Goal: Task Accomplishment & Management: Manage account settings

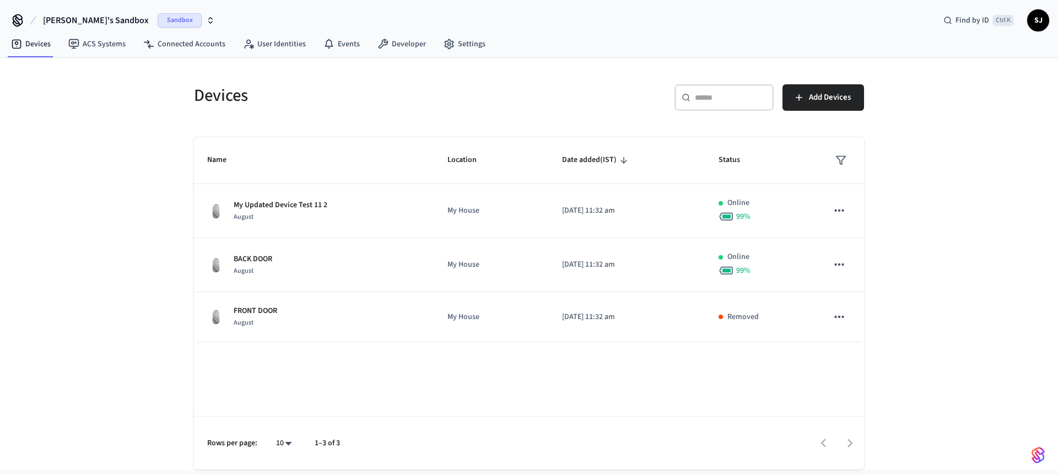
click at [72, 19] on span "[PERSON_NAME]'s Sandbox" at bounding box center [96, 20] width 106 height 13
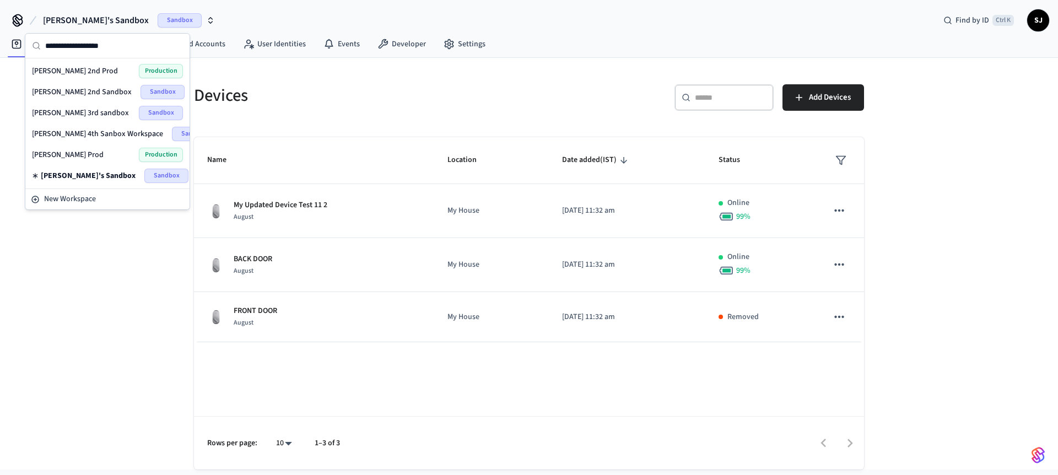
click at [70, 134] on span "[PERSON_NAME] 4th Sanbox Workspace" at bounding box center [97, 133] width 131 height 11
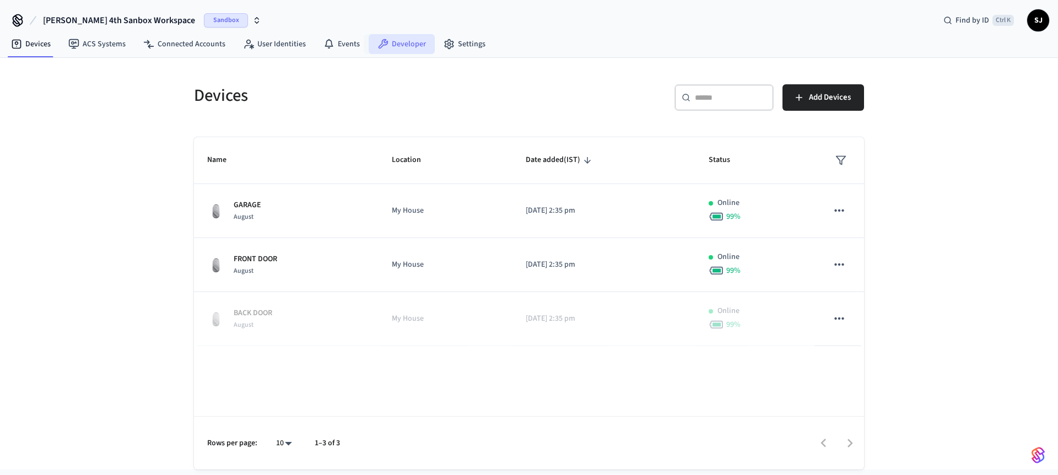
click at [396, 48] on link "Developer" at bounding box center [402, 44] width 66 height 20
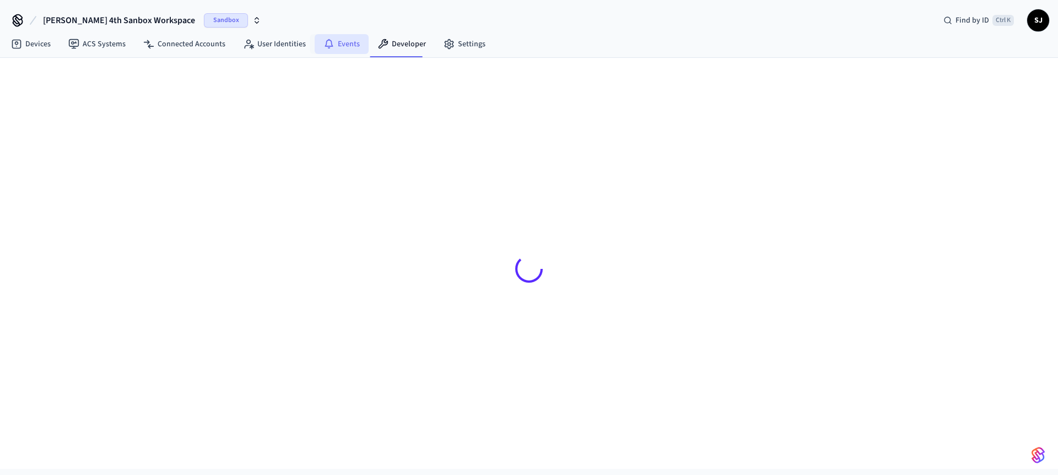
click at [341, 48] on link "Events" at bounding box center [342, 44] width 54 height 20
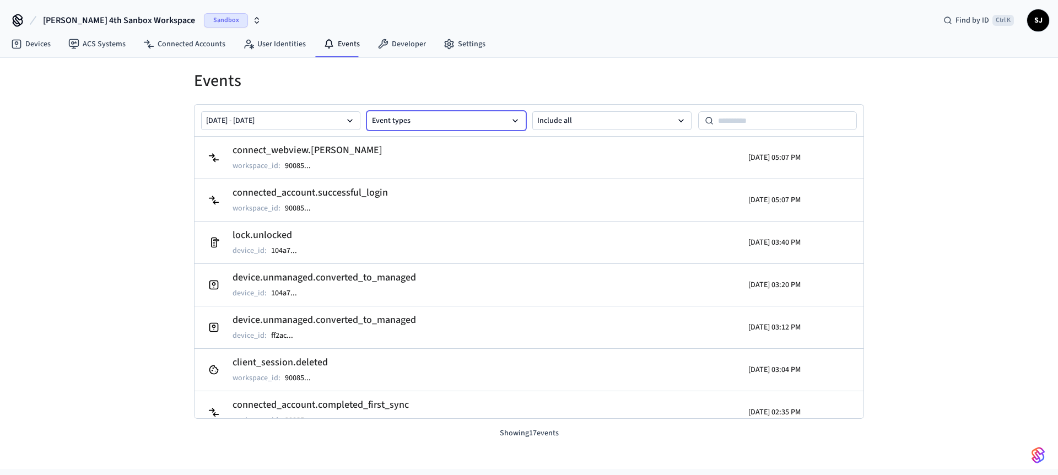
click at [454, 115] on button "Event types" at bounding box center [446, 120] width 159 height 19
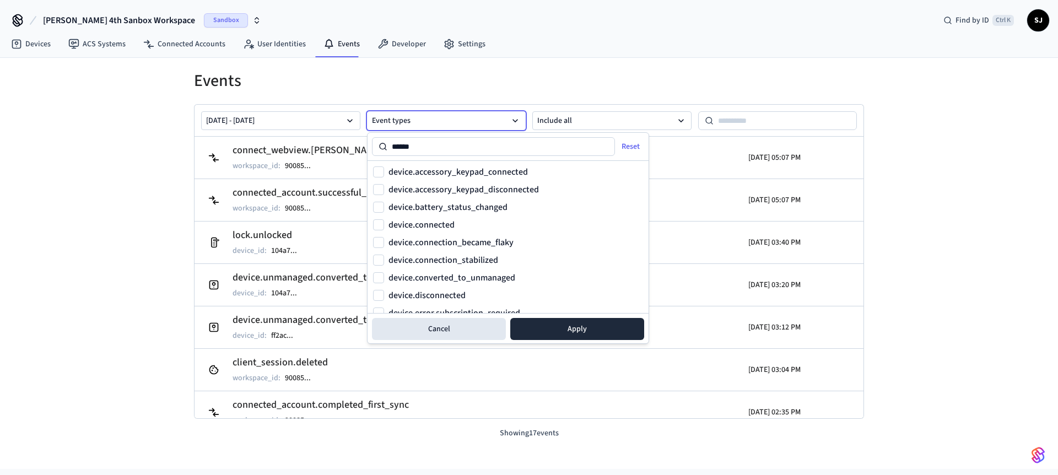
type input "******"
click at [387, 224] on div "device.connected" at bounding box center [508, 224] width 270 height 13
click at [379, 224] on button "device.connected" at bounding box center [378, 224] width 11 height 11
click at [583, 333] on button "Apply" at bounding box center [577, 329] width 134 height 22
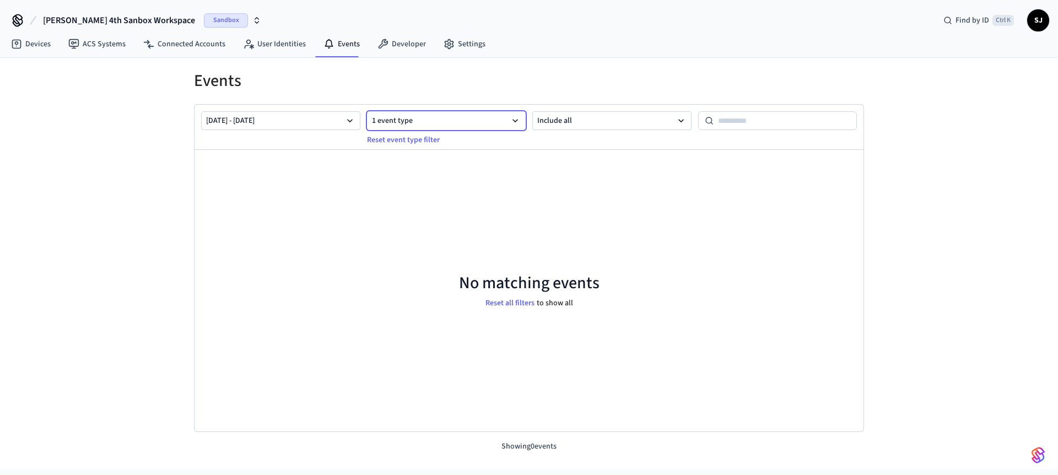
click at [503, 117] on button "1 event type" at bounding box center [446, 120] width 159 height 19
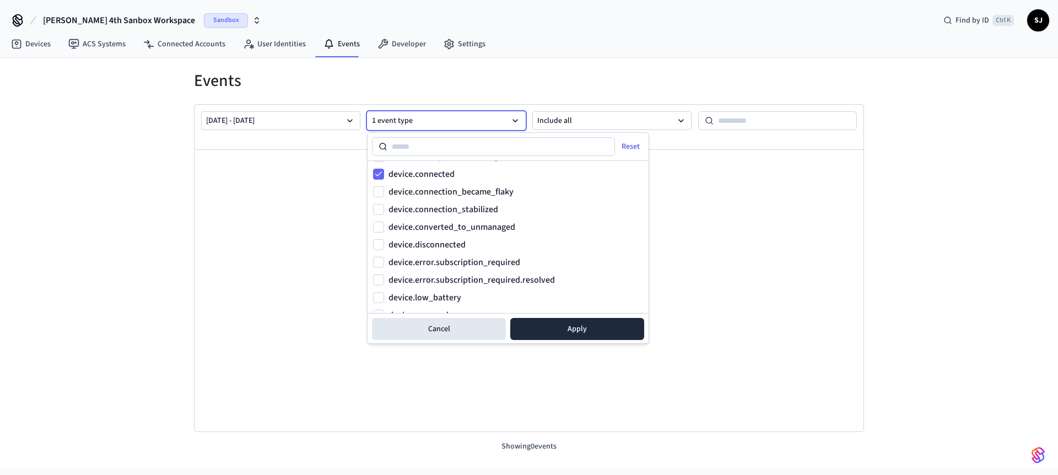
scroll to position [71, 0]
click at [372, 224] on div "device.accessory_keypad_connected device.accessory_keypad_disconnected device.b…" at bounding box center [508, 237] width 281 height 152
click at [376, 223] on button "device.disconnected" at bounding box center [378, 224] width 11 height 11
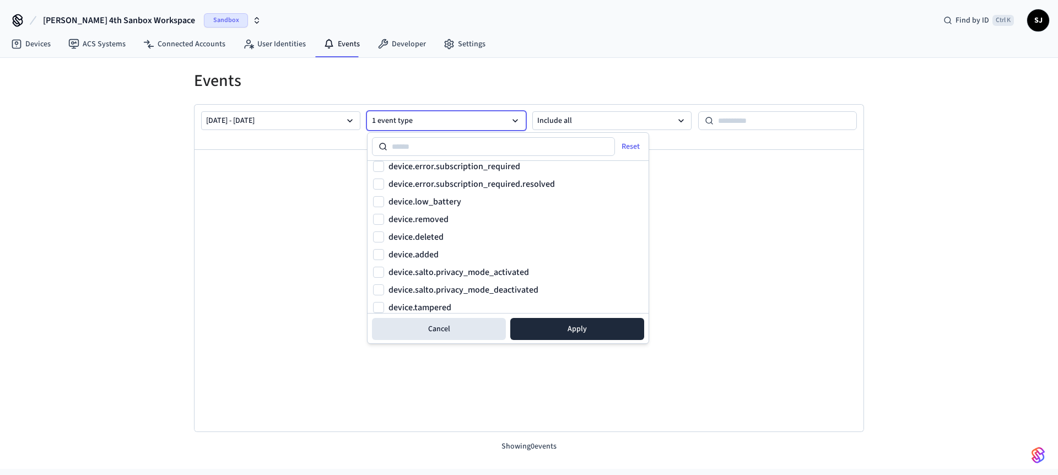
scroll to position [148, 0]
click at [377, 250] on button "device.added" at bounding box center [378, 252] width 11 height 11
click at [601, 326] on button "Apply" at bounding box center [577, 329] width 134 height 22
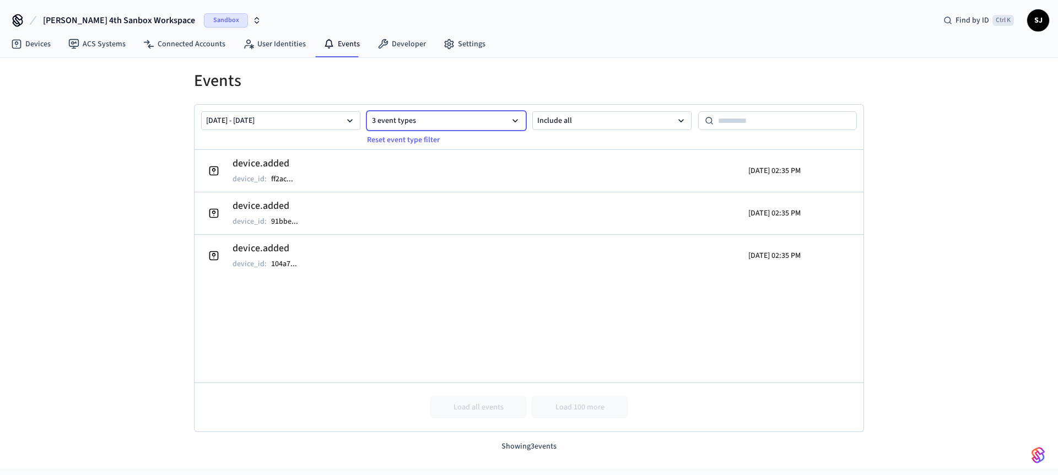
click at [463, 114] on button "3 event types" at bounding box center [446, 120] width 159 height 19
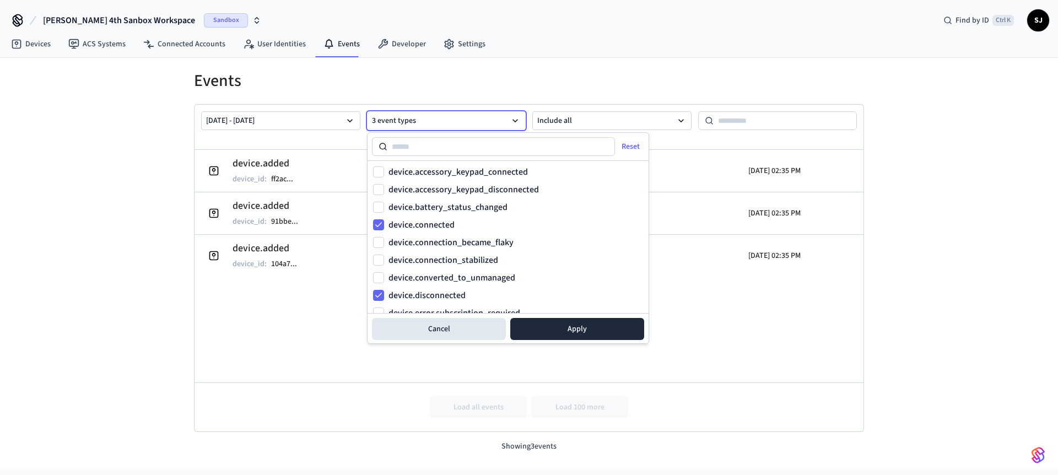
click at [456, 140] on input at bounding box center [501, 146] width 228 height 13
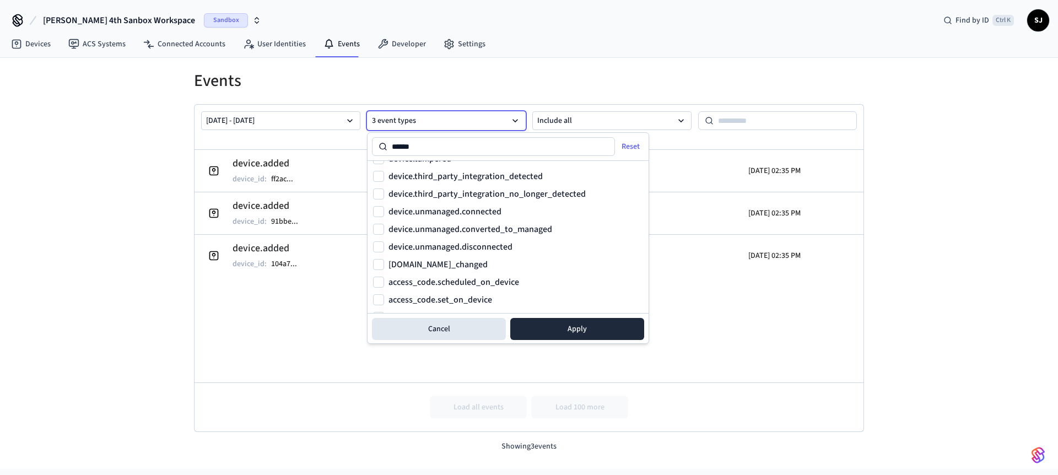
scroll to position [294, 0]
type input "******"
click at [33, 41] on link "Devices" at bounding box center [30, 44] width 57 height 20
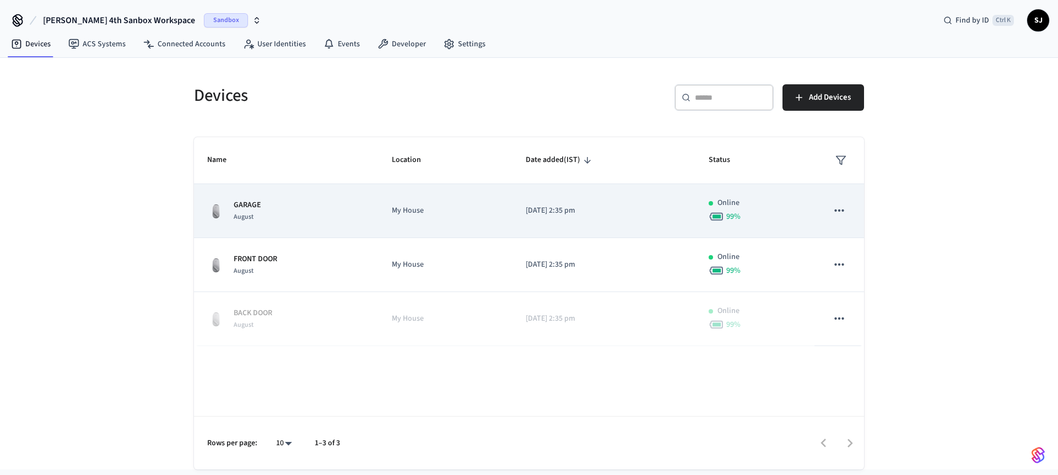
click at [388, 206] on td "My House" at bounding box center [446, 211] width 134 height 54
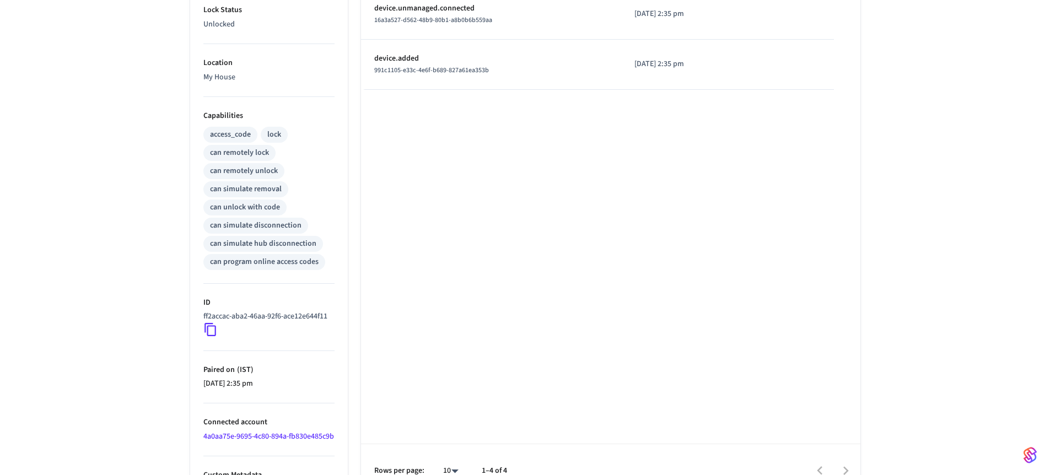
scroll to position [385, 0]
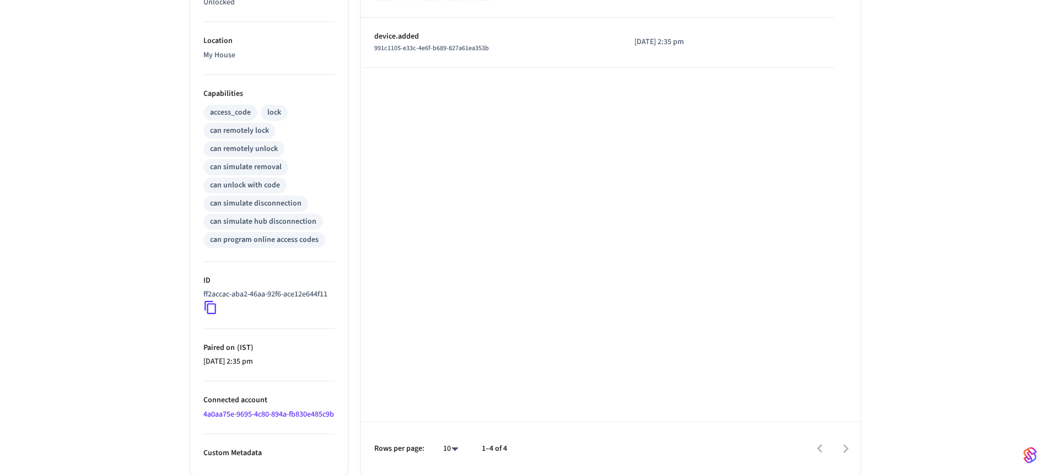
click at [212, 300] on icon at bounding box center [210, 307] width 14 height 14
click at [215, 301] on icon at bounding box center [210, 307] width 12 height 13
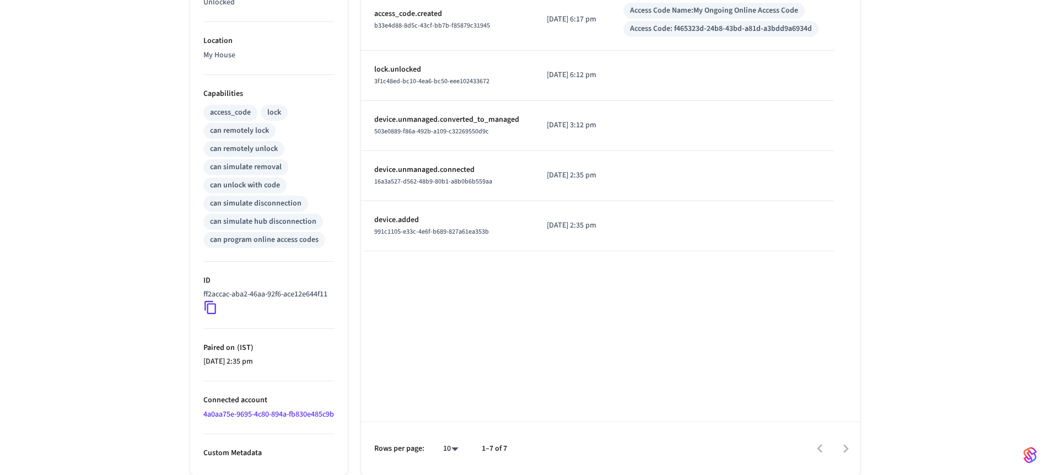
scroll to position [0, 0]
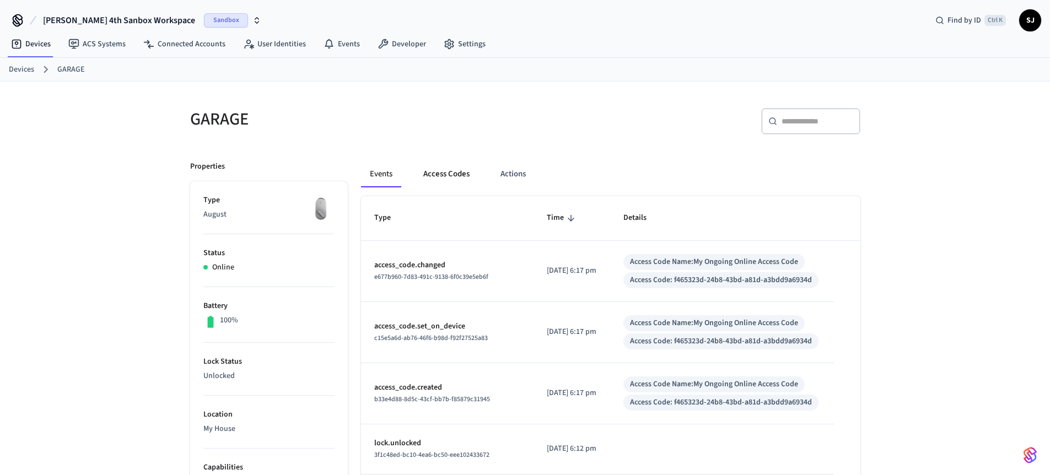
click at [445, 175] on button "Access Codes" at bounding box center [446, 174] width 64 height 26
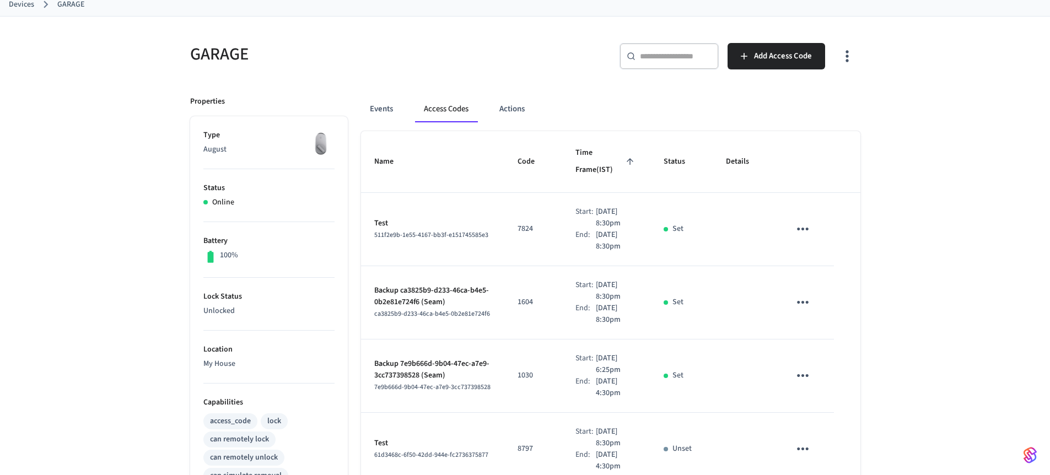
scroll to position [57, 0]
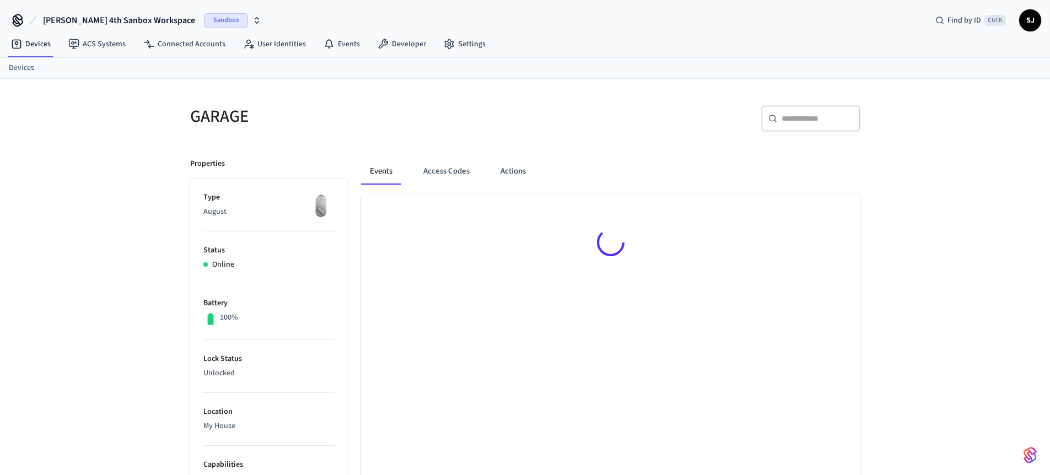
scroll to position [15, 0]
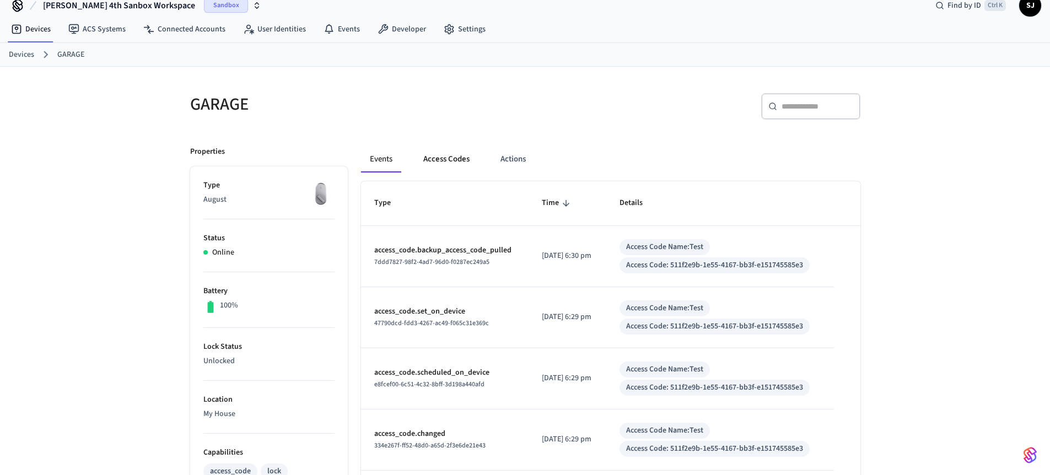
click at [429, 160] on button "Access Codes" at bounding box center [446, 159] width 64 height 26
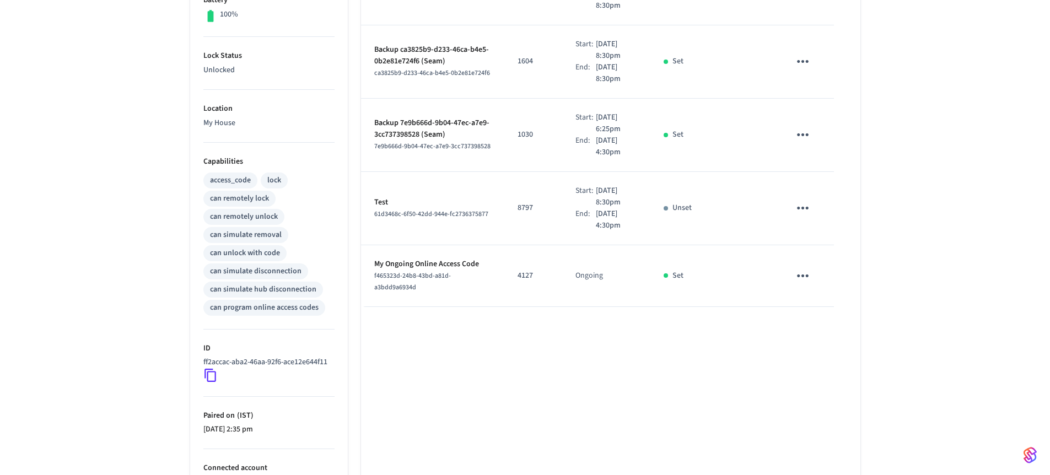
scroll to position [0, 0]
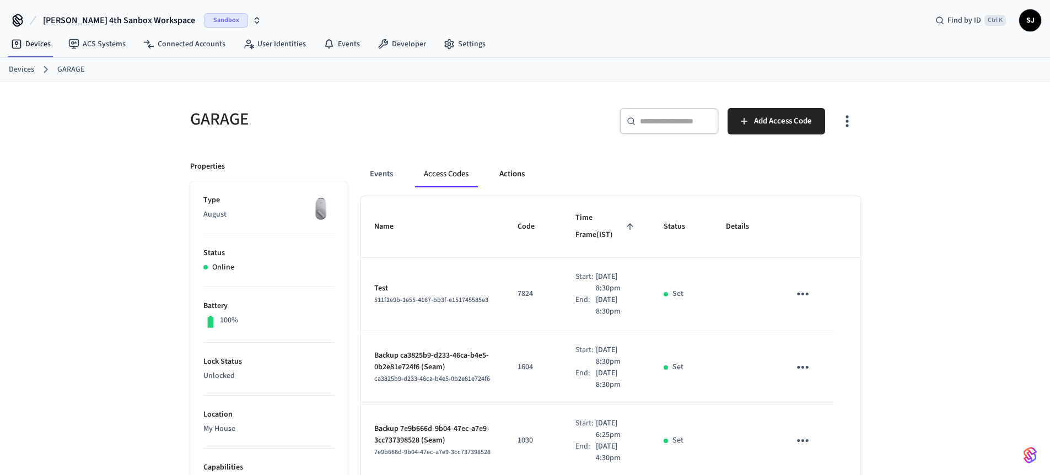
click at [517, 176] on button "Actions" at bounding box center [511, 174] width 43 height 26
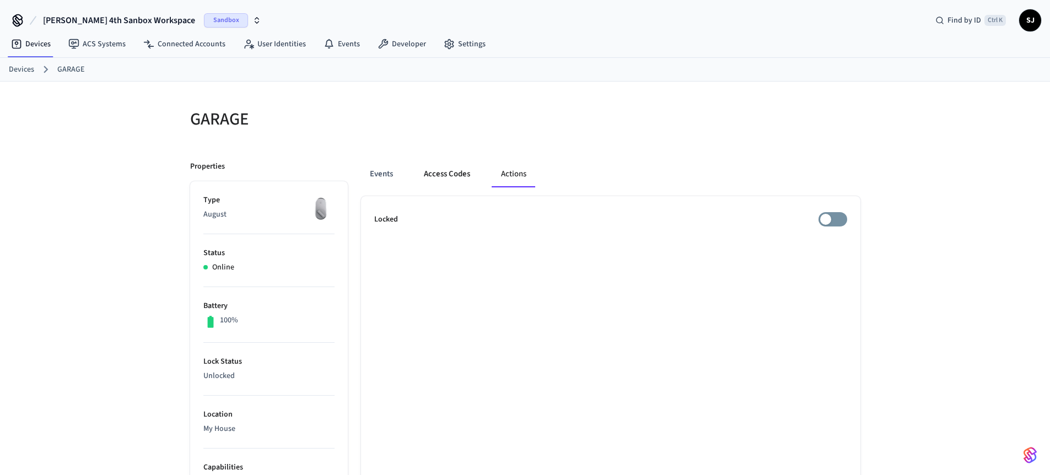
click at [465, 180] on button "Access Codes" at bounding box center [447, 174] width 64 height 26
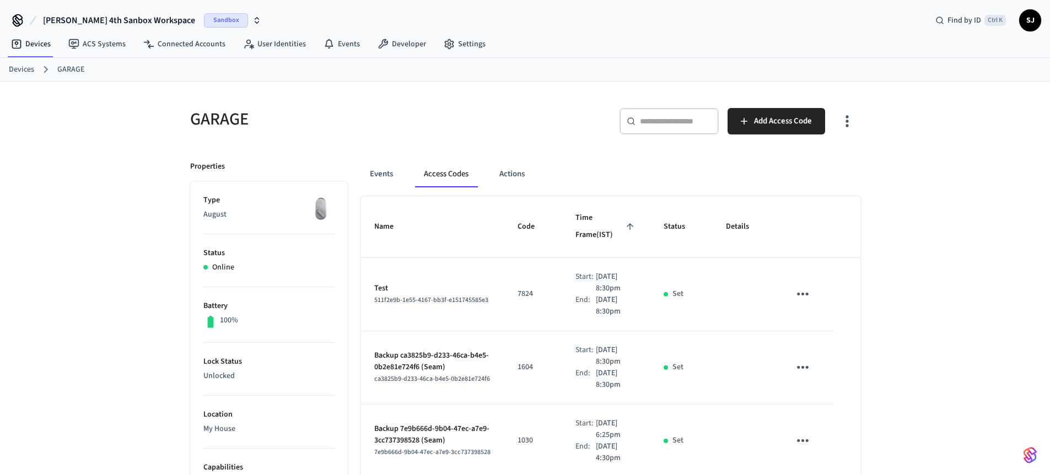
click at [141, 20] on span "[PERSON_NAME] 4th Sanbox Workspace" at bounding box center [119, 20] width 152 height 13
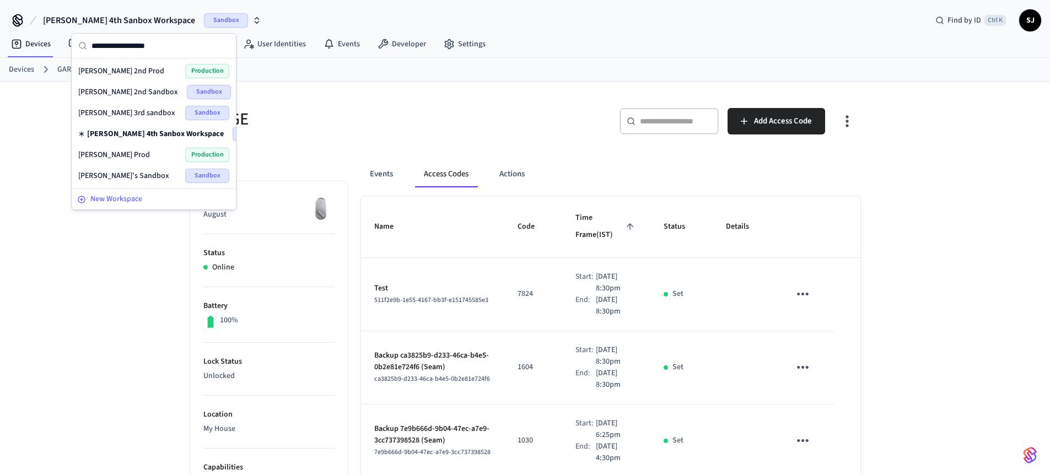
click at [134, 197] on span "New Workspace" at bounding box center [116, 199] width 52 height 12
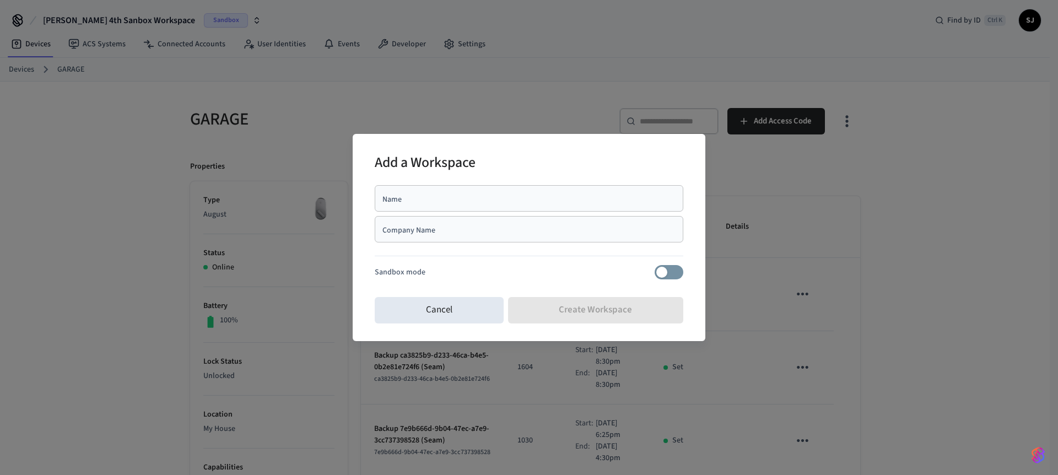
click at [403, 182] on div "Name Name Company Name Company Name Sandbox mode" at bounding box center [529, 237] width 309 height 112
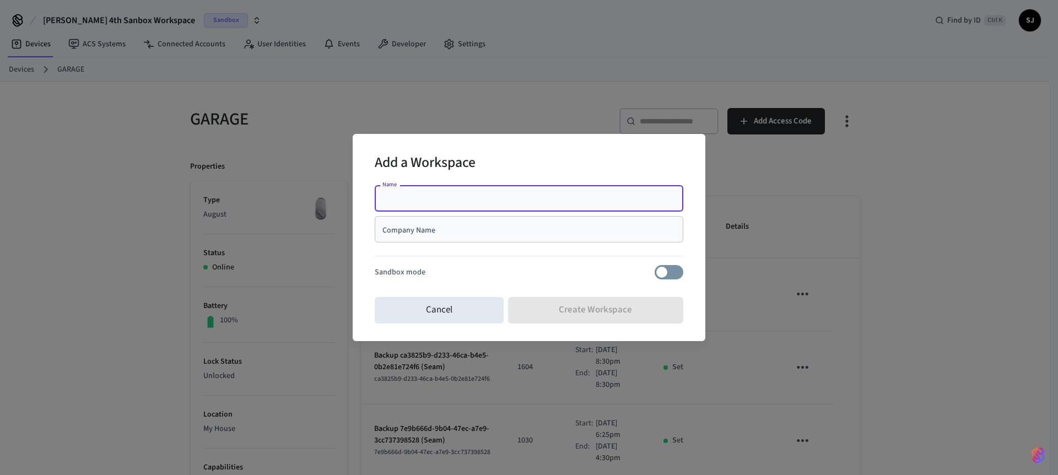
click at [400, 199] on input "Name" at bounding box center [528, 198] width 295 height 11
click at [419, 197] on input "**********" at bounding box center [528, 198] width 295 height 11
click at [475, 199] on input "**********" at bounding box center [528, 198] width 295 height 11
type input "**********"
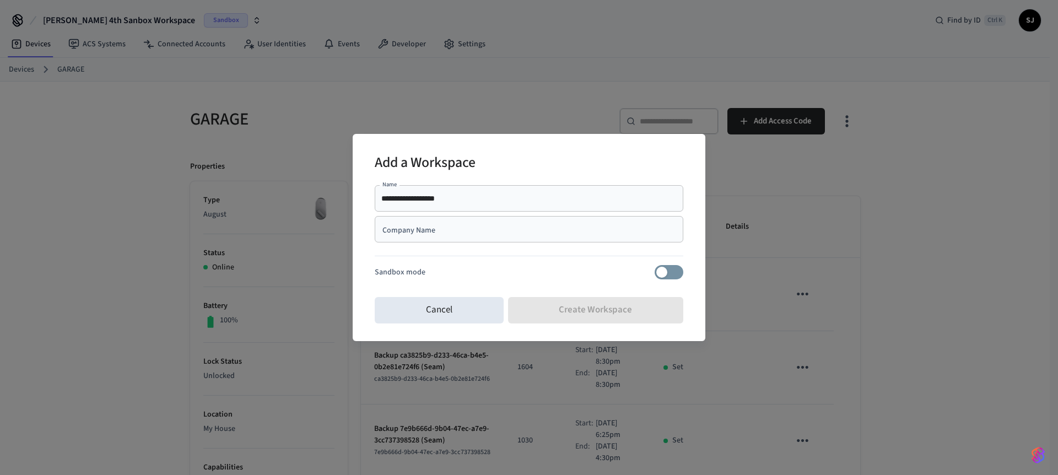
click at [438, 218] on div "Company Name" at bounding box center [529, 229] width 309 height 26
paste input "**********"
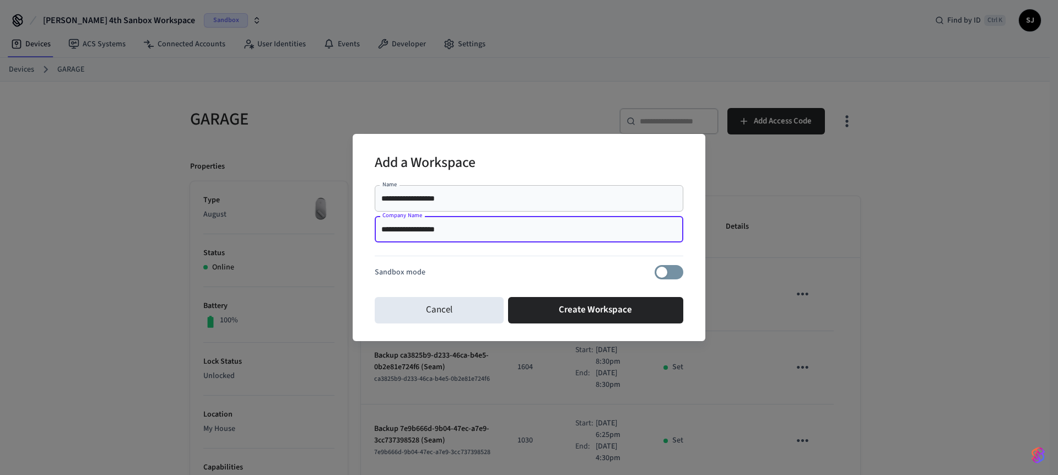
type input "**********"
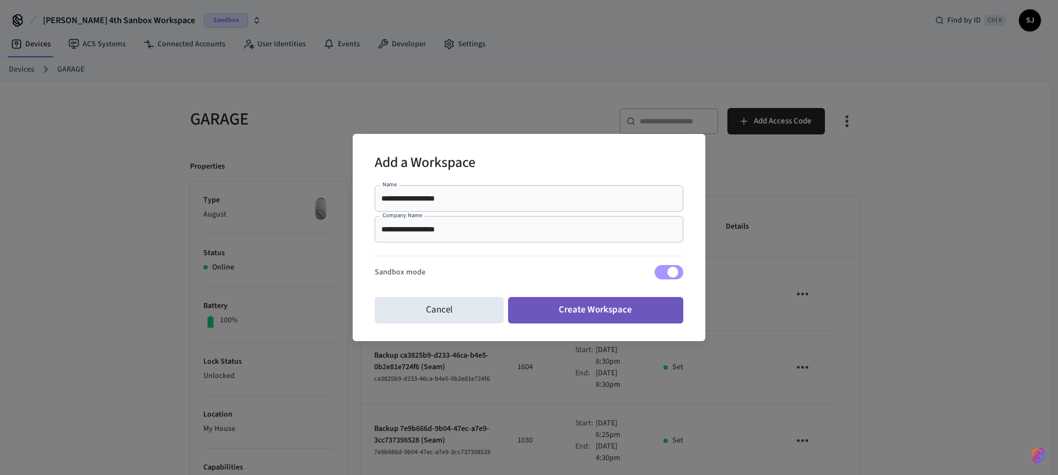
click at [622, 310] on button "Create Workspace" at bounding box center [596, 310] width 176 height 26
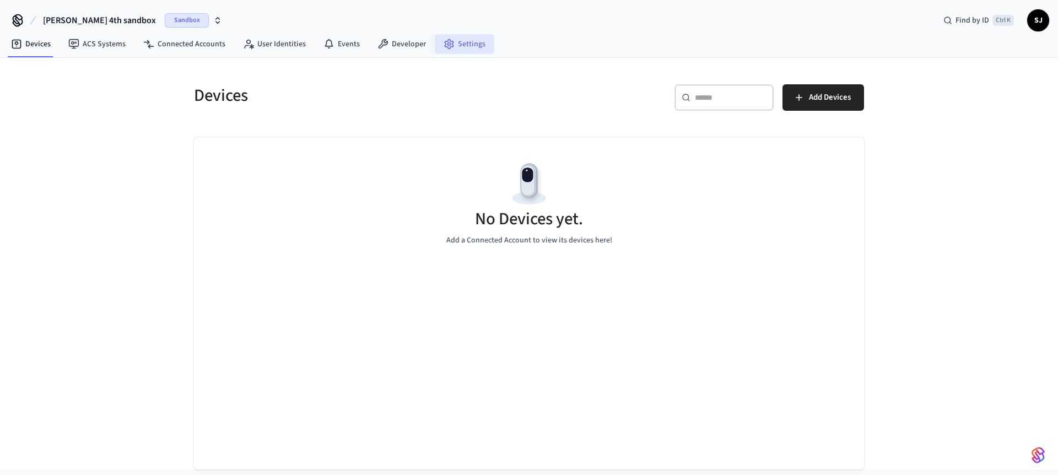
click at [449, 48] on link "Settings" at bounding box center [465, 44] width 60 height 20
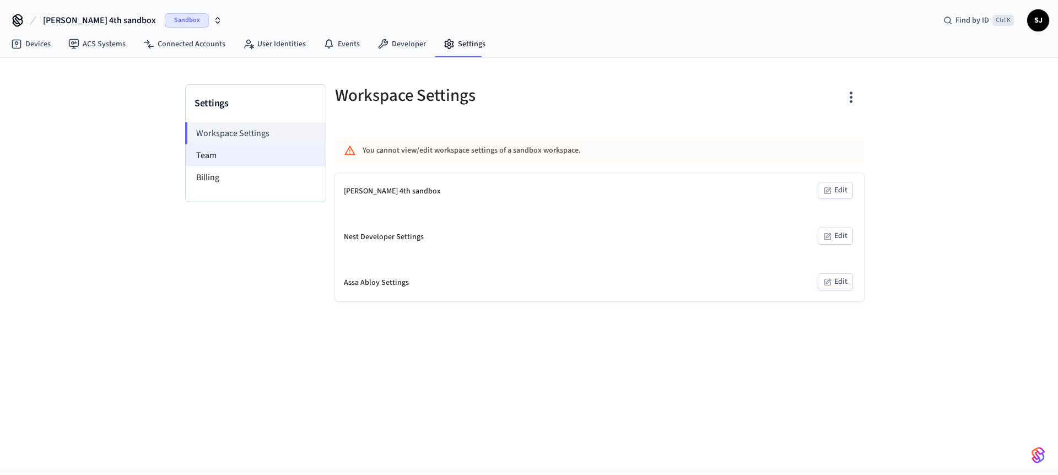
click at [220, 164] on li "Team" at bounding box center [256, 155] width 140 height 22
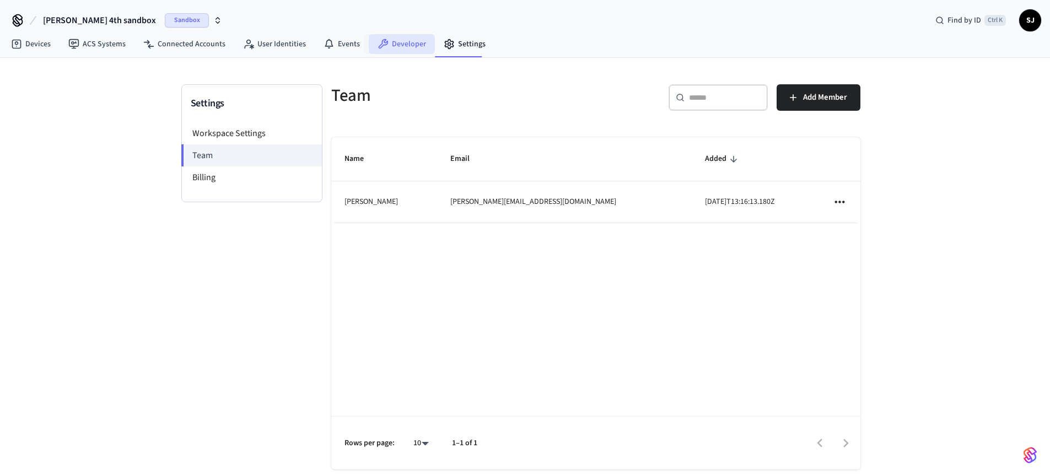
click at [413, 34] on link "Developer" at bounding box center [402, 44] width 66 height 20
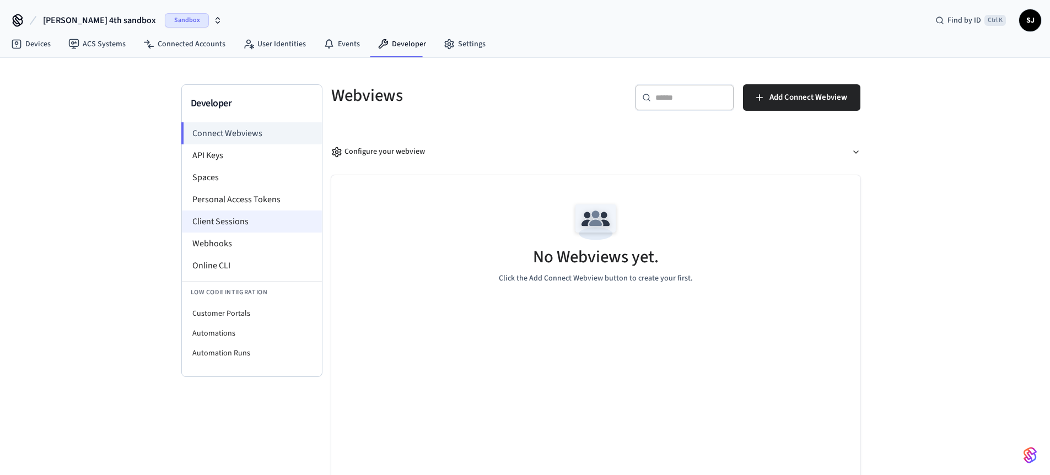
click at [222, 213] on li "Client Sessions" at bounding box center [252, 222] width 140 height 22
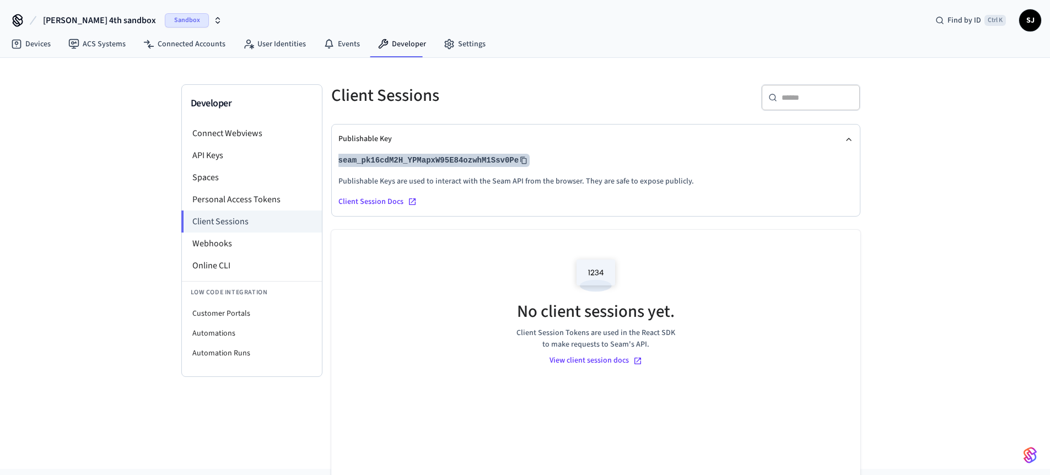
click at [522, 159] on icon at bounding box center [523, 160] width 6 height 7
click at [524, 161] on icon at bounding box center [524, 161] width 8 height 8
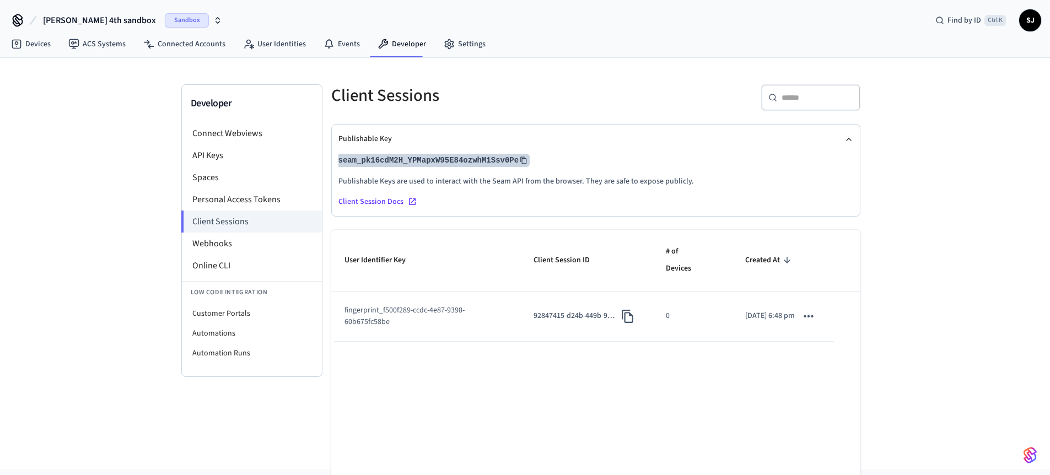
click at [63, 18] on span "Shubham 4th sandbox" at bounding box center [99, 20] width 113 height 13
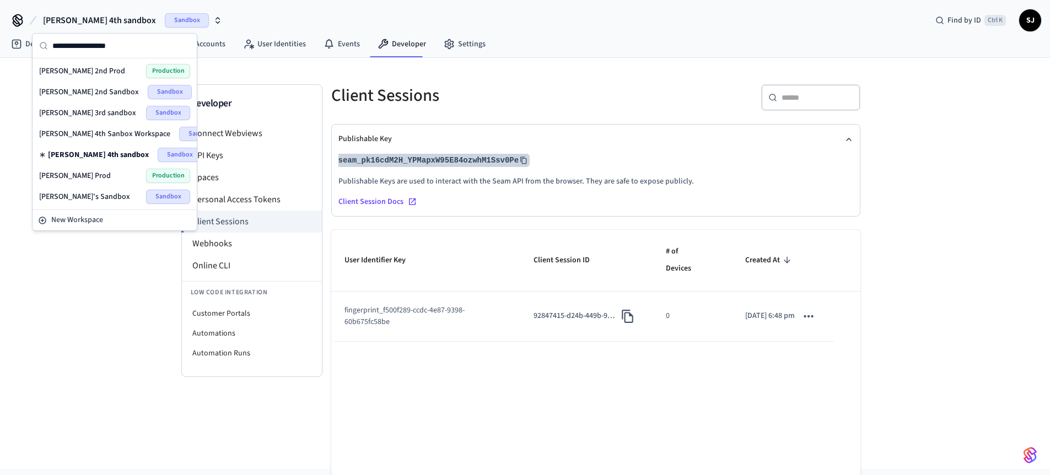
click at [63, 18] on span "Shubham 4th sandbox" at bounding box center [99, 20] width 113 height 13
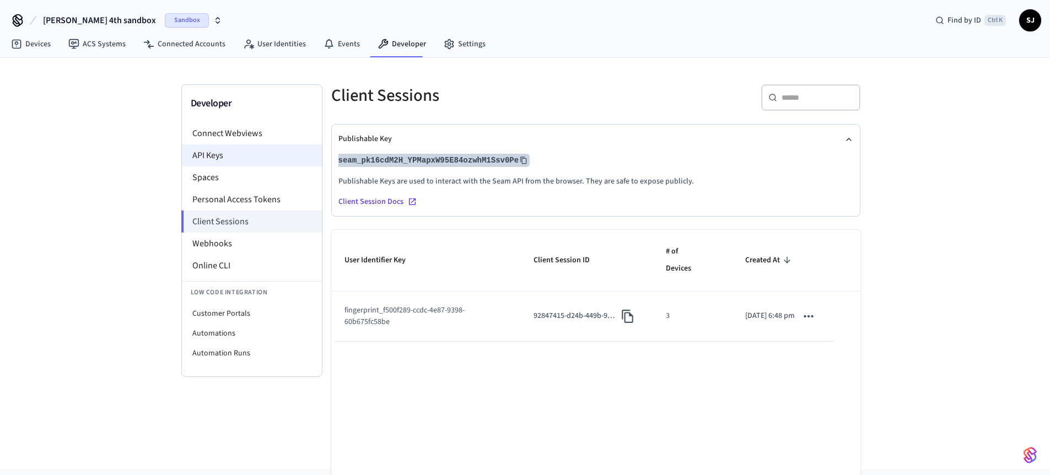
click at [222, 165] on li "API Keys" at bounding box center [252, 155] width 140 height 22
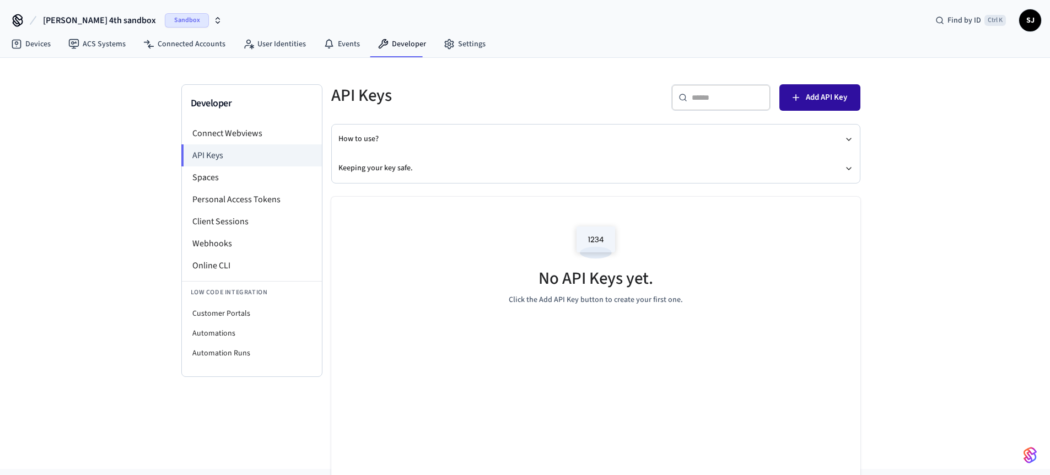
click at [794, 94] on icon "button" at bounding box center [795, 97] width 11 height 11
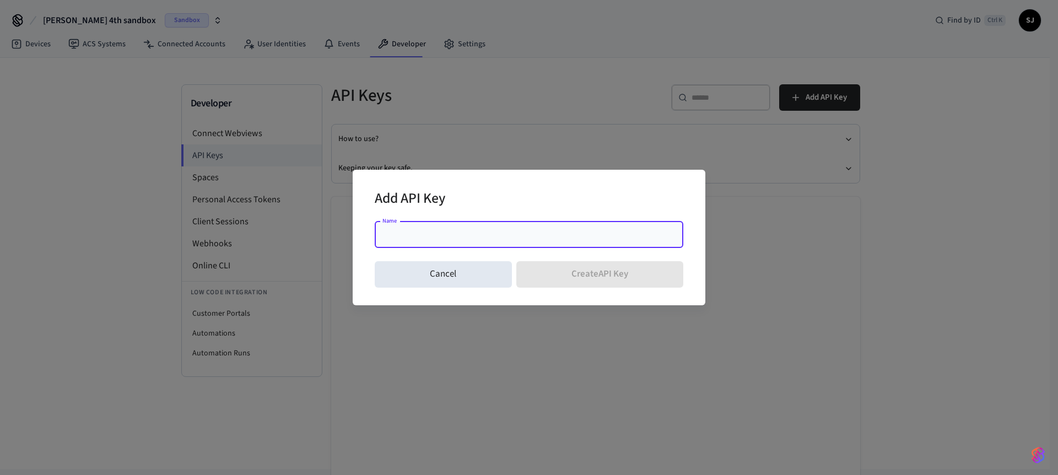
click at [440, 225] on div "Name" at bounding box center [529, 235] width 309 height 26
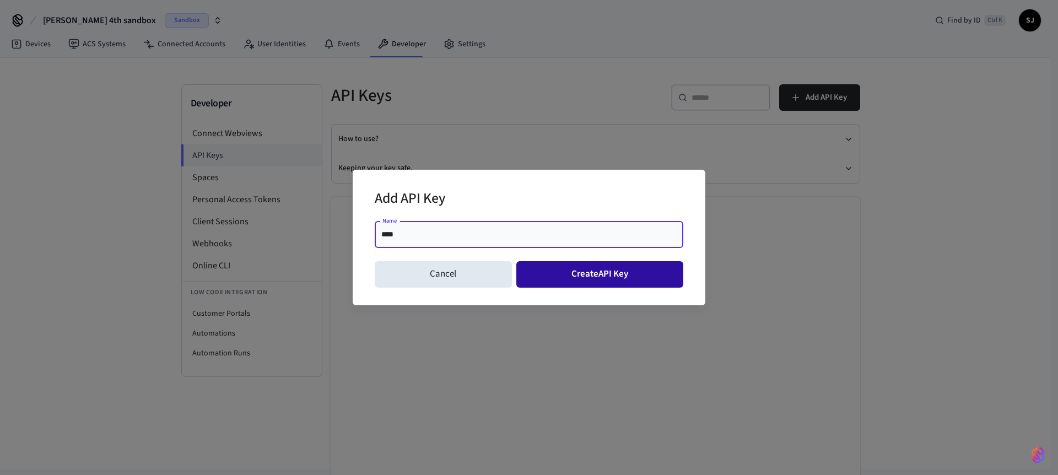
type input "****"
click at [626, 275] on button "Create API Key" at bounding box center [600, 274] width 168 height 26
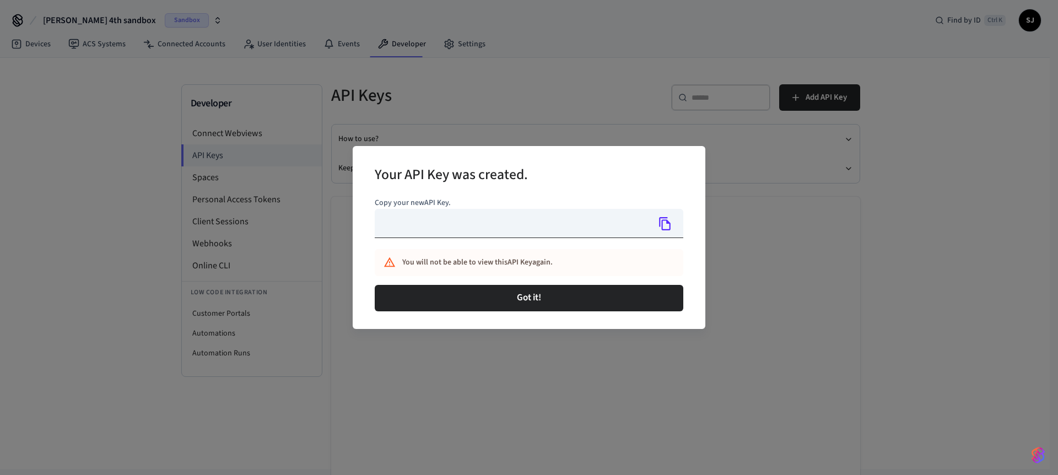
type input "**********"
click at [660, 222] on icon "Copy" at bounding box center [665, 223] width 12 height 13
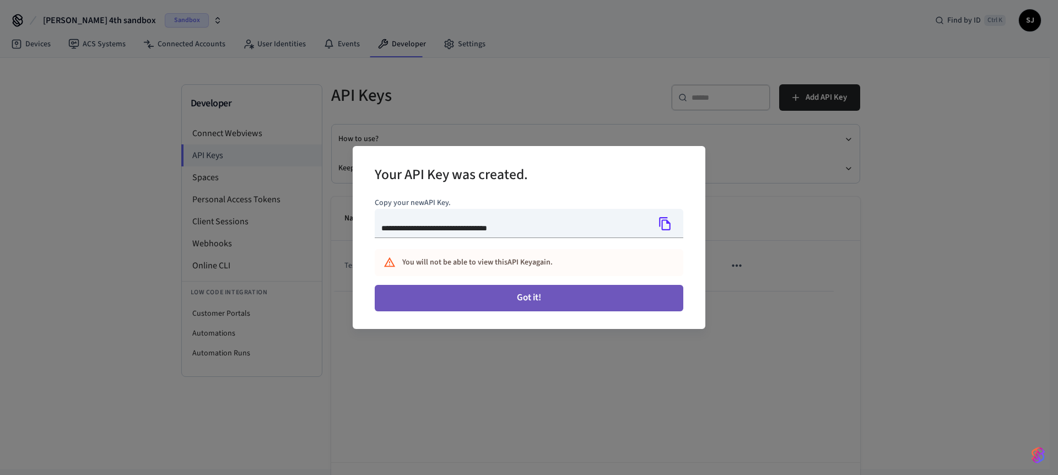
click at [512, 300] on button "Got it!" at bounding box center [529, 298] width 309 height 26
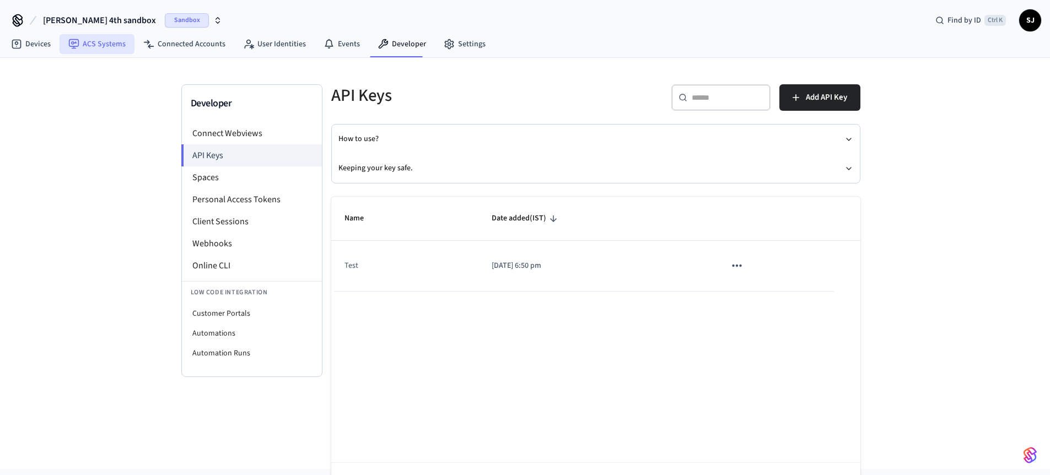
click at [108, 41] on link "ACS Systems" at bounding box center [97, 44] width 75 height 20
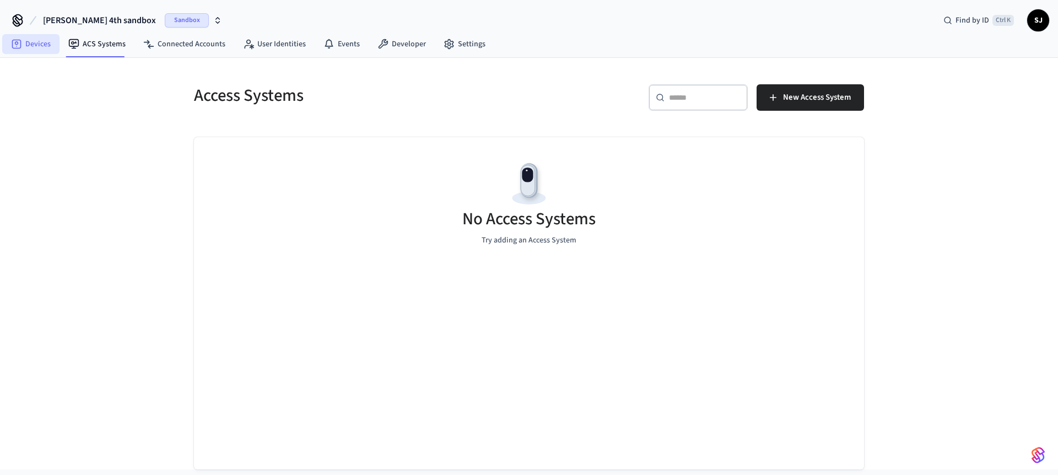
click at [30, 39] on link "Devices" at bounding box center [30, 44] width 57 height 20
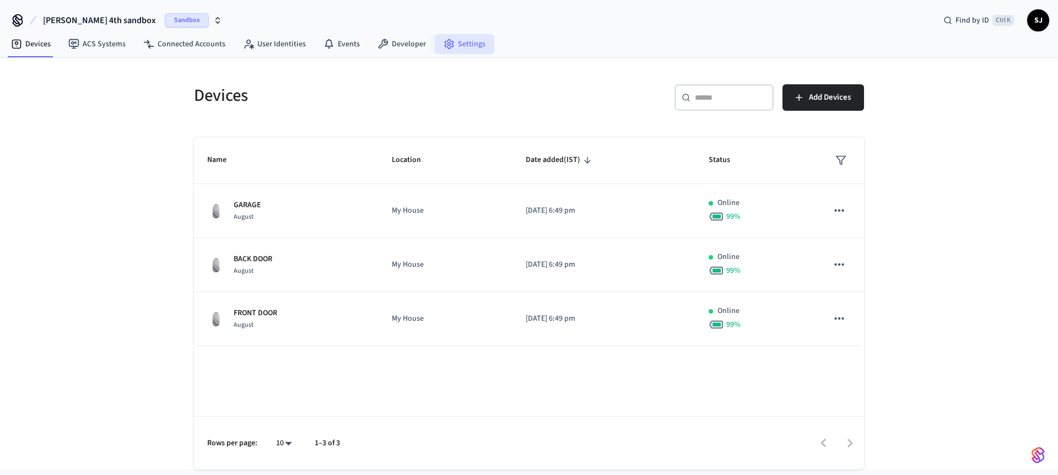
click at [461, 38] on link "Settings" at bounding box center [465, 44] width 60 height 20
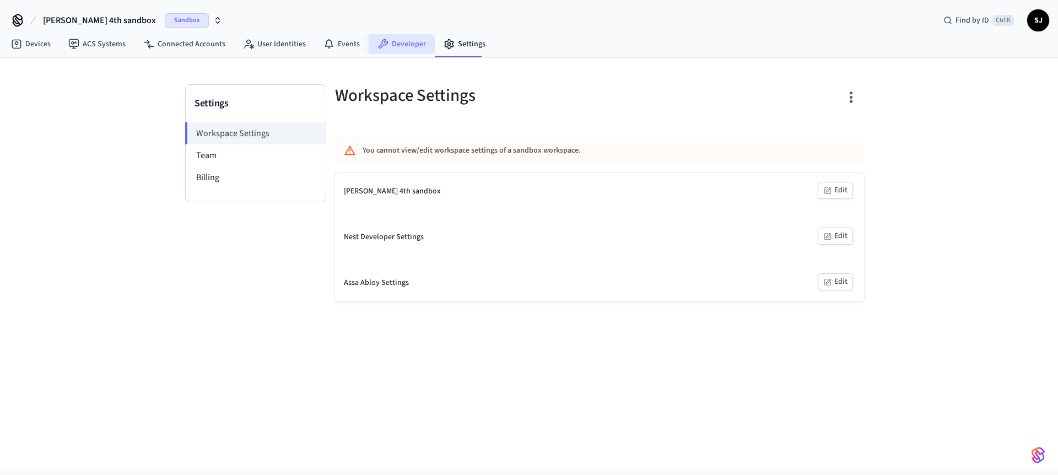
click at [394, 45] on link "Developer" at bounding box center [402, 44] width 66 height 20
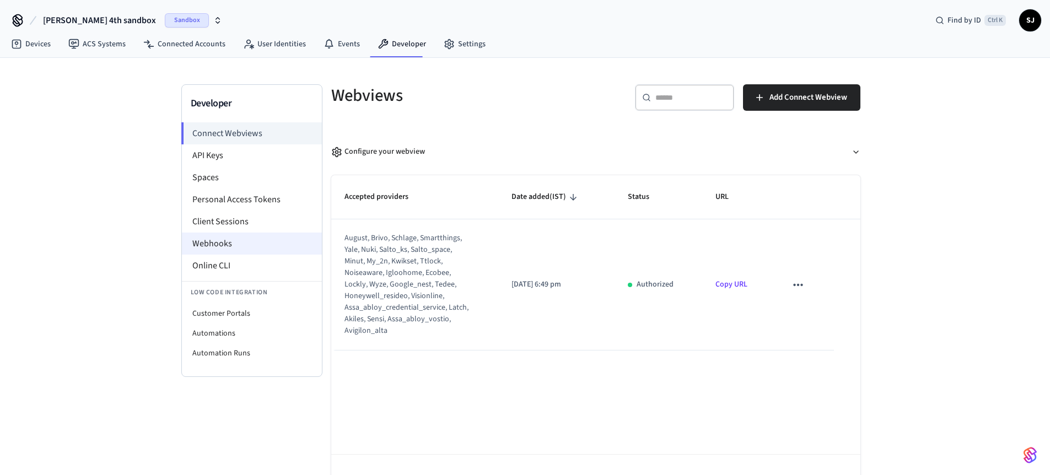
click at [213, 240] on li "Webhooks" at bounding box center [252, 244] width 140 height 22
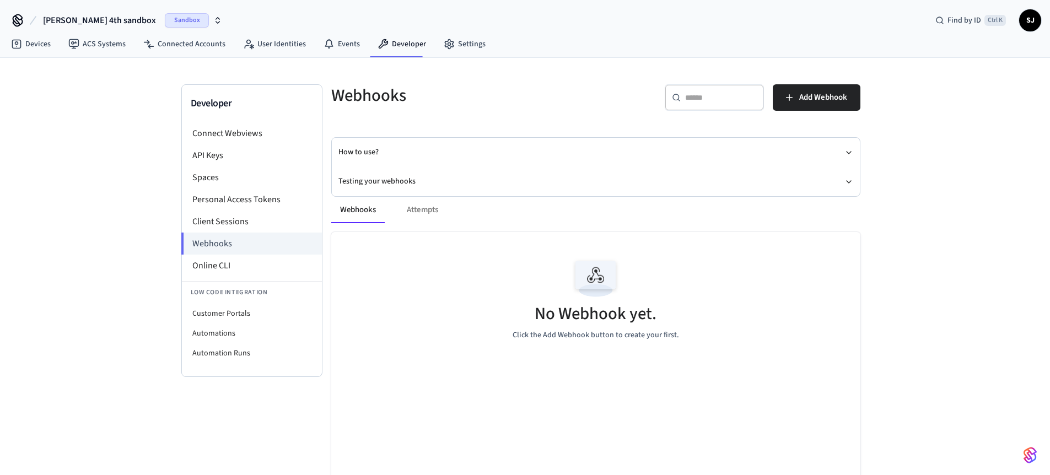
click at [409, 204] on div "Webhooks Attempts" at bounding box center [595, 210] width 529 height 26
click at [417, 210] on div "Webhooks Attempts" at bounding box center [595, 210] width 529 height 26
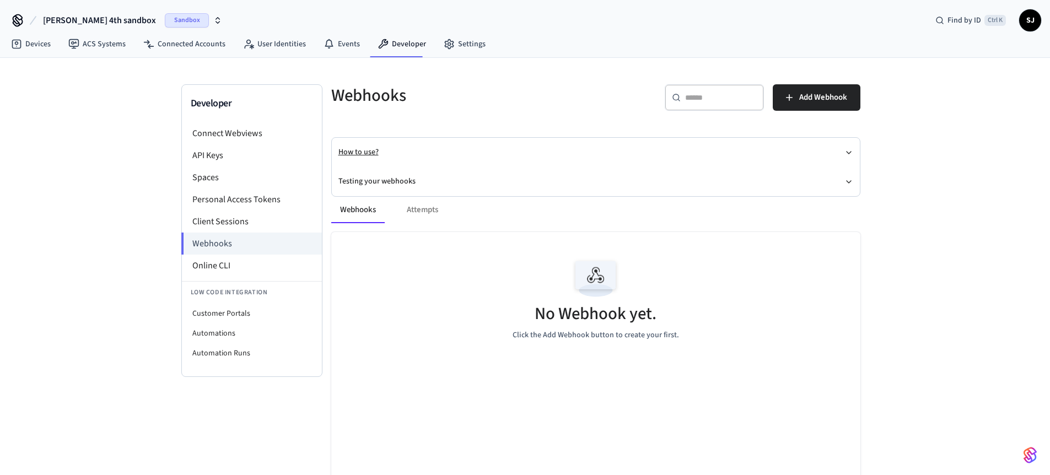
click at [427, 152] on button "How to use?" at bounding box center [595, 152] width 515 height 29
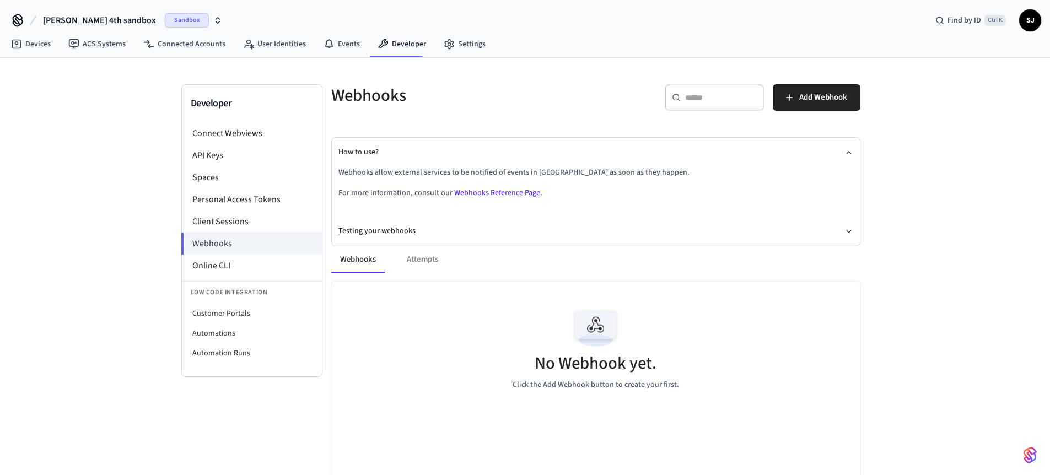
click at [532, 227] on button "Testing your webhooks" at bounding box center [595, 231] width 515 height 29
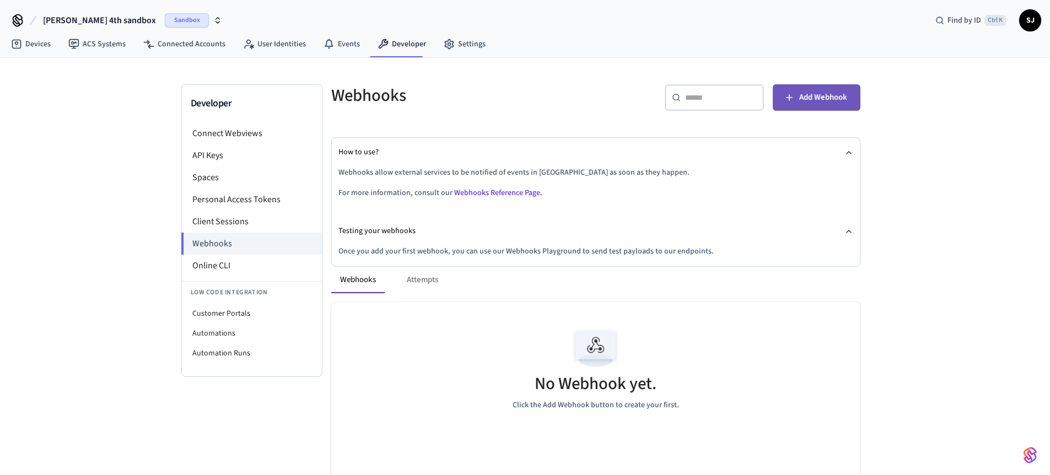
click at [811, 97] on span "Add Webhook" at bounding box center [823, 97] width 48 height 14
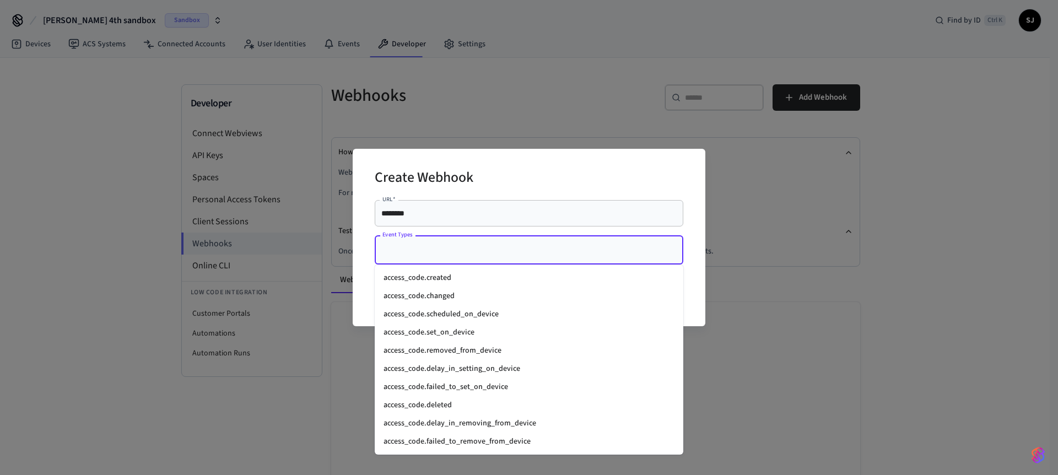
click at [482, 247] on input "Event Types" at bounding box center [521, 249] width 282 height 19
